Goal: Go to known website: Go to known website

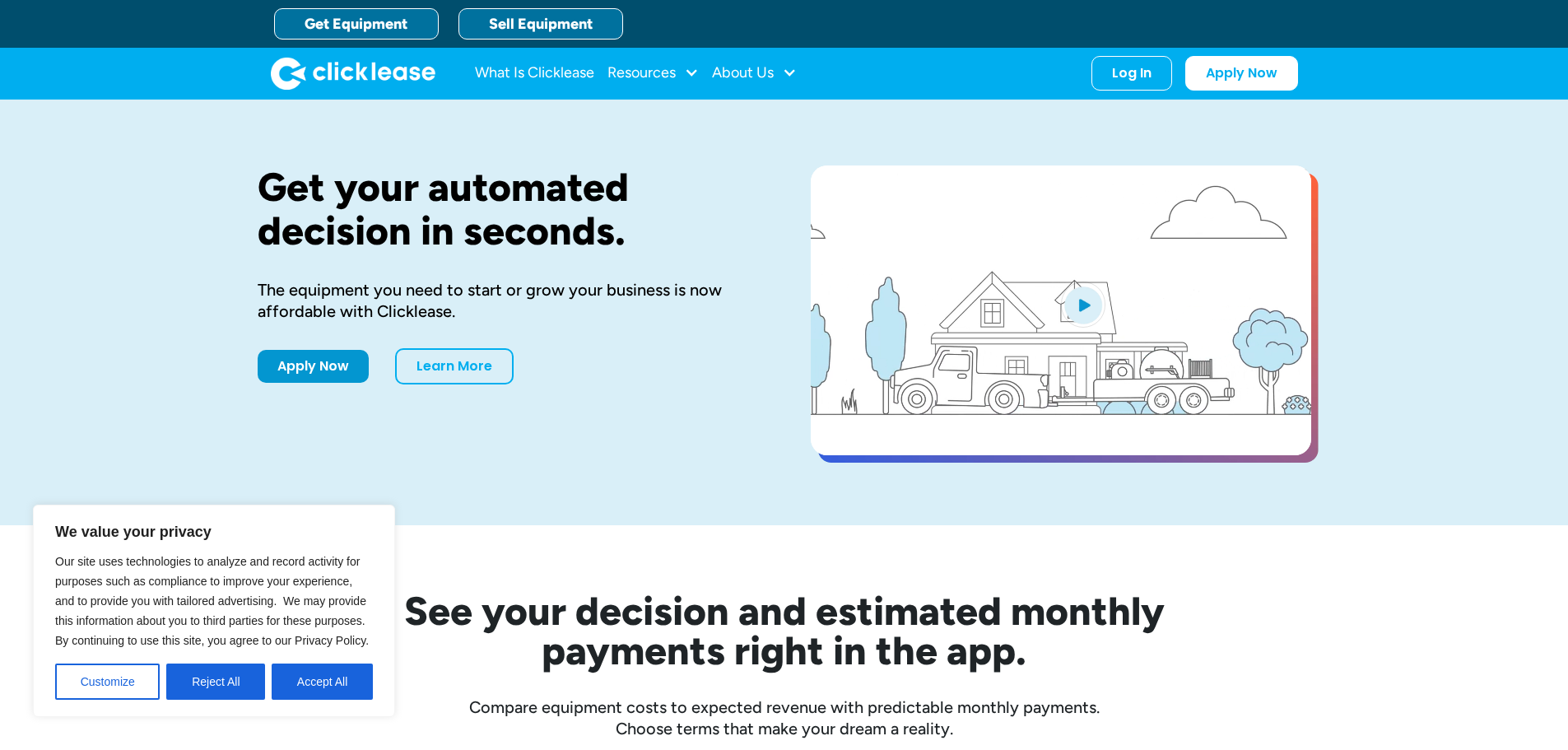
click at [606, 21] on link "Sell Equipment" at bounding box center [541, 23] width 165 height 31
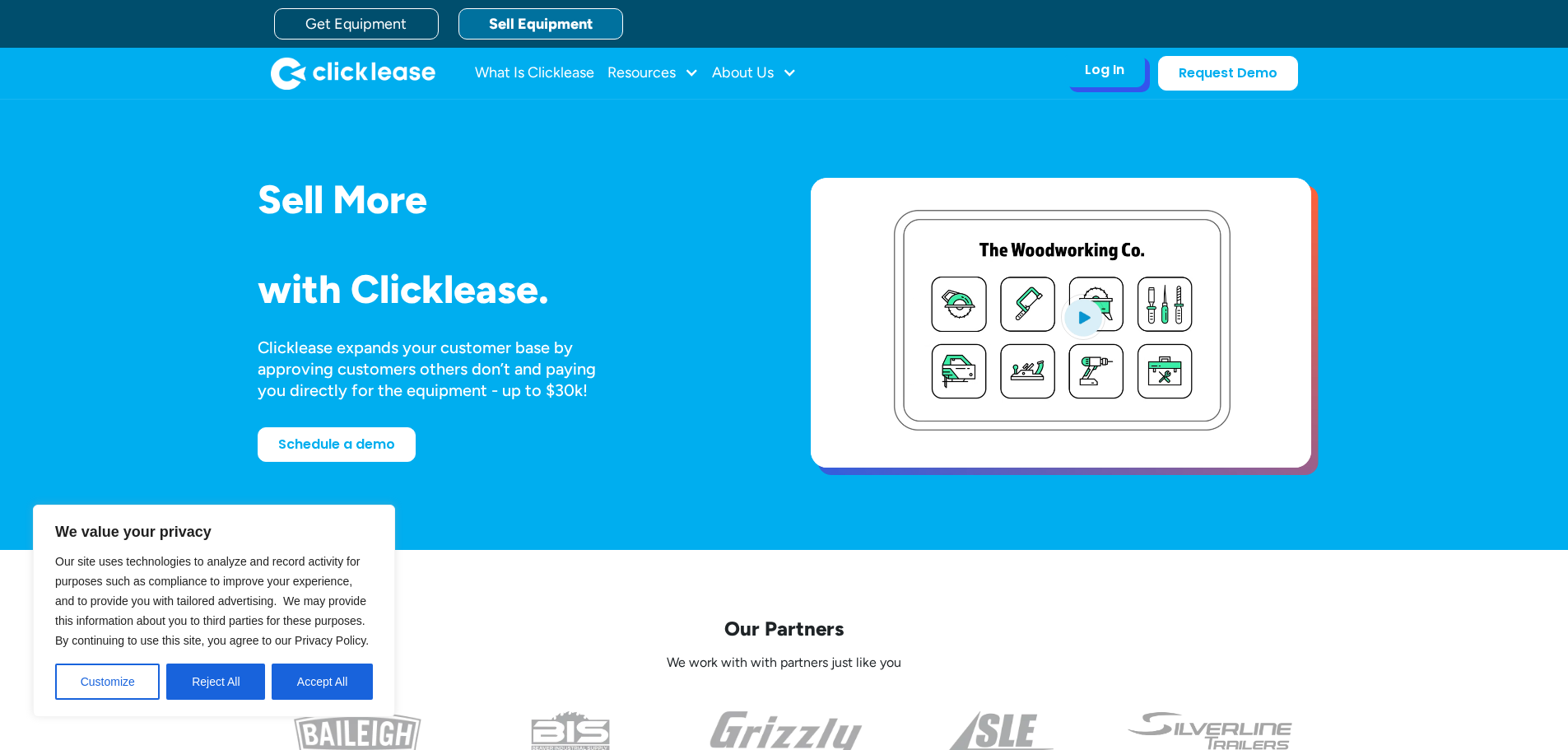
click at [1113, 66] on div "Log In" at bounding box center [1105, 70] width 39 height 17
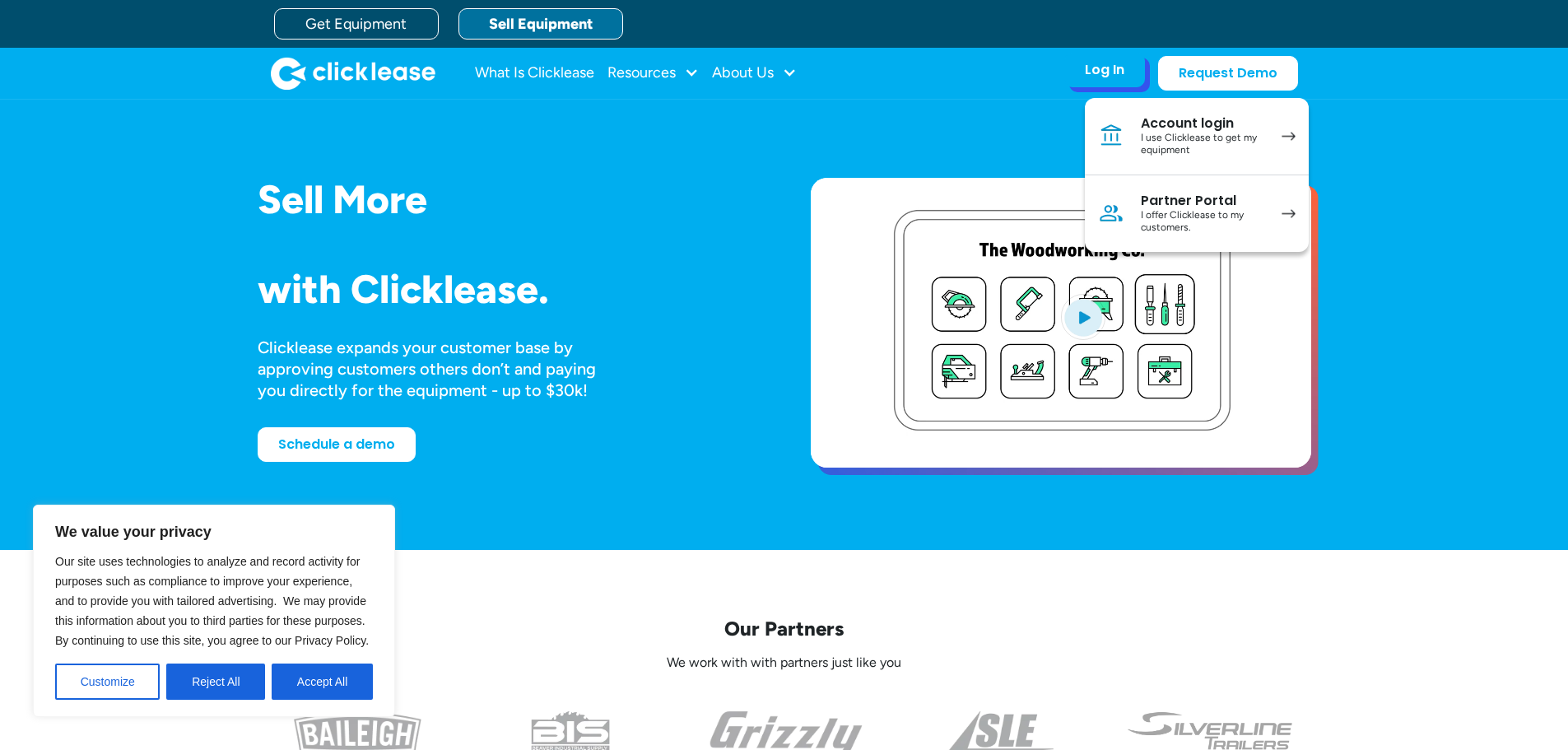
click at [1208, 211] on div "I offer Clicklease to my customers." at bounding box center [1203, 221] width 124 height 25
